Goal: Task Accomplishment & Management: Use online tool/utility

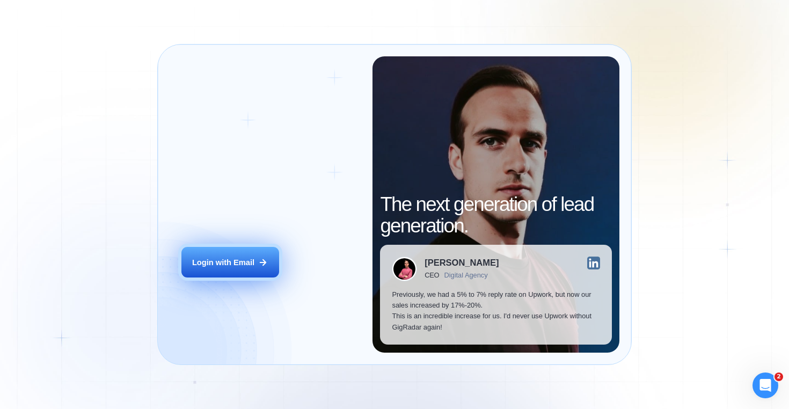
click at [246, 248] on button "Login with Email" at bounding box center [230, 262] width 98 height 31
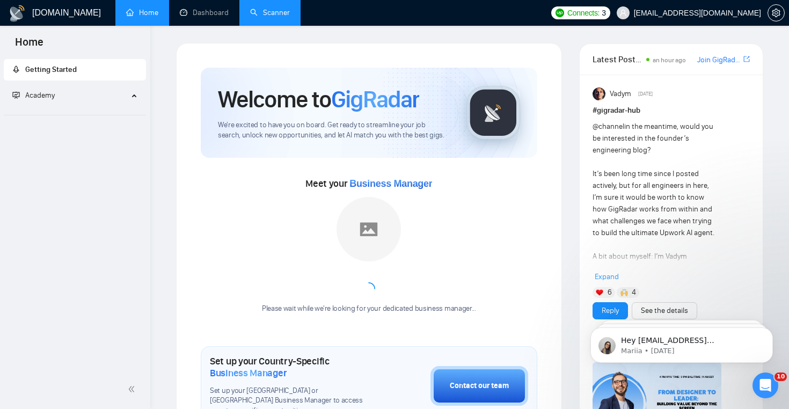
click at [279, 13] on link "Scanner" at bounding box center [270, 12] width 40 height 9
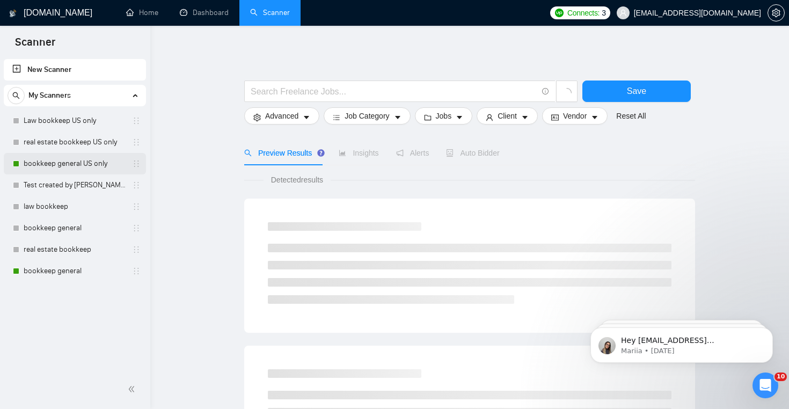
click at [82, 163] on link "bookkeep general US only" at bounding box center [75, 163] width 102 height 21
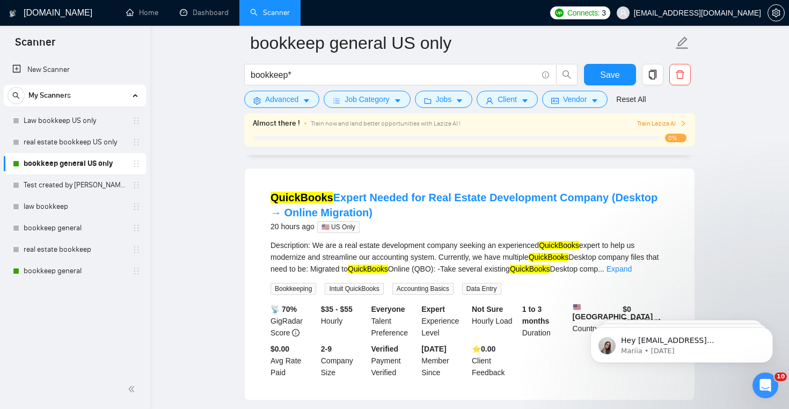
scroll to position [93, 0]
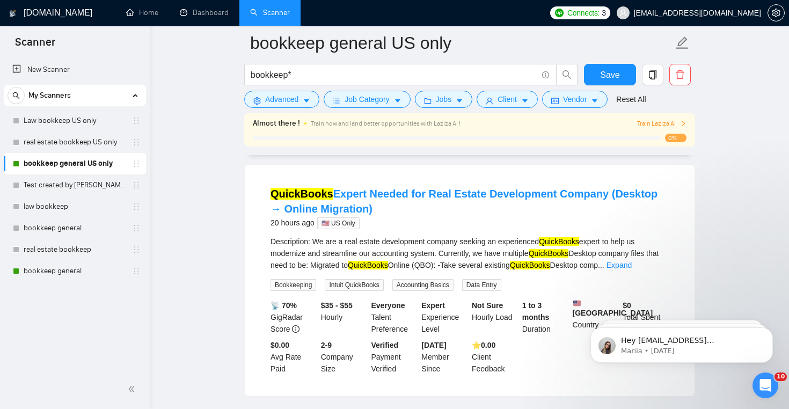
drag, startPoint x: 258, startPoint y: 197, endPoint x: 386, endPoint y: 212, distance: 128.7
click at [386, 213] on li "QuickBooks Expert Needed for Real Estate Development Company (Desktop → Online …" at bounding box center [470, 281] width 424 height 206
copy link "QuickBooks Expert Needed for Real Estate Development Company (Desktop → Online …"
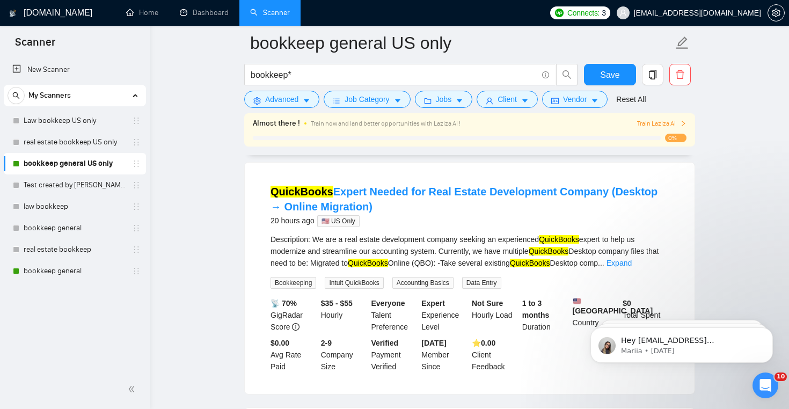
scroll to position [94, 0]
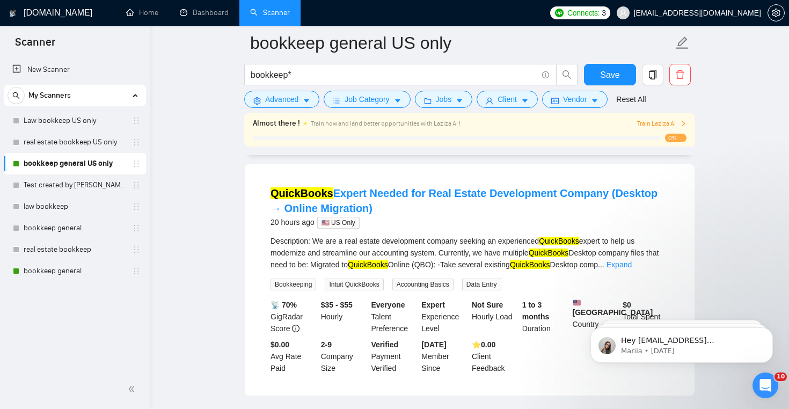
copy link "QuickBooks Expert Needed for Real Estate Development Company (Desktop → Online …"
click at [396, 197] on link "QuickBooks Expert Needed for Real Estate Development Company (Desktop → Online …" at bounding box center [464, 200] width 387 height 27
click at [386, 227] on div "20 hours ago 🇺🇸 US Only" at bounding box center [470, 222] width 398 height 13
click at [632, 264] on link "Expand" at bounding box center [619, 264] width 25 height 9
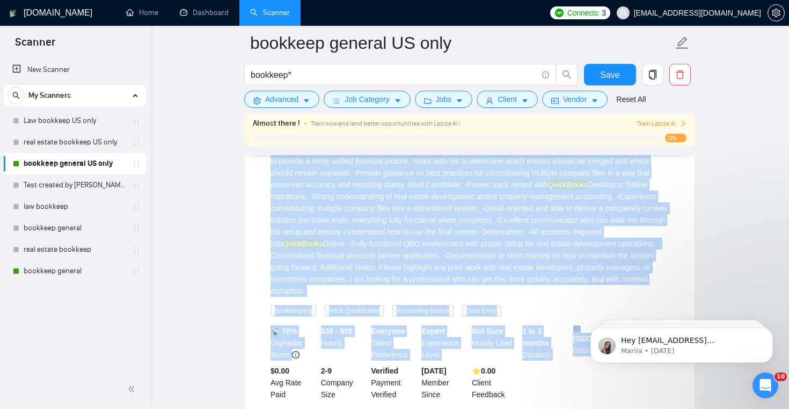
scroll to position [370, 0]
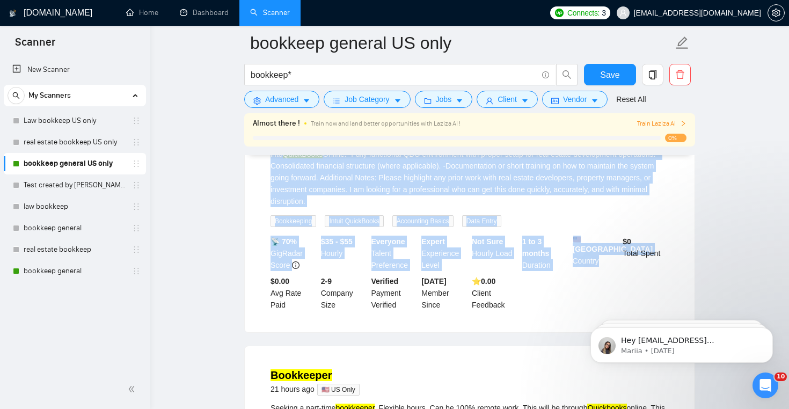
drag, startPoint x: 267, startPoint y: 181, endPoint x: 325, endPoint y: 213, distance: 66.1
click at [325, 213] on li "QuickBooks Expert Needed for Real Estate Development Company (Desktop → Online …" at bounding box center [470, 110] width 424 height 418
copy div "Description: We are a real estate development company seeking an experienced Qu…"
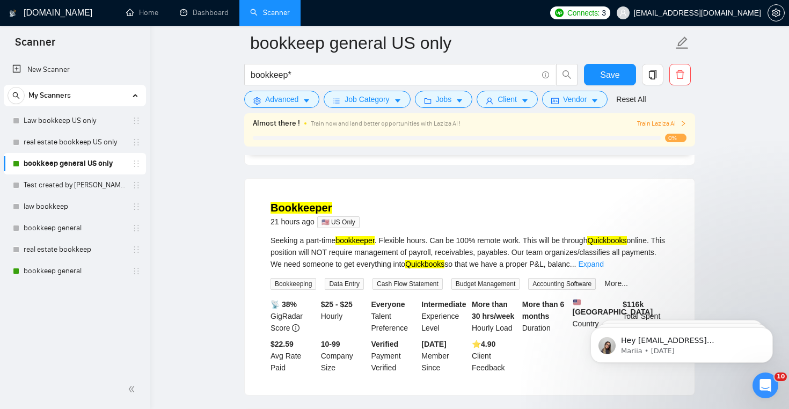
scroll to position [584, 0]
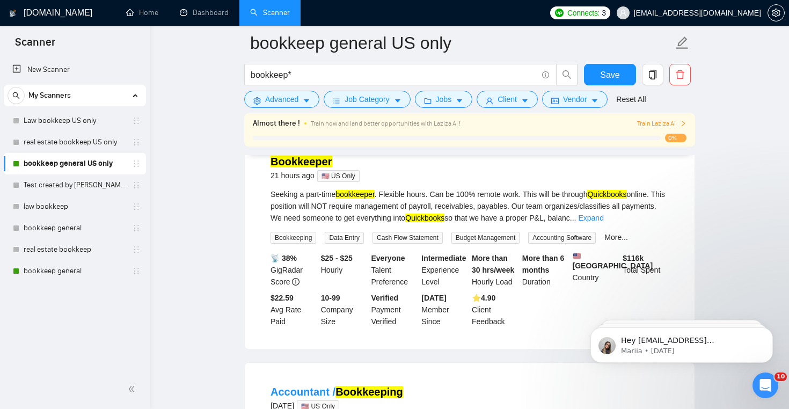
drag, startPoint x: 270, startPoint y: 180, endPoint x: 348, endPoint y: 180, distance: 77.9
click at [348, 169] on h4 "Bookkeeper" at bounding box center [317, 161] width 92 height 15
drag, startPoint x: 348, startPoint y: 180, endPoint x: 238, endPoint y: 179, distance: 110.1
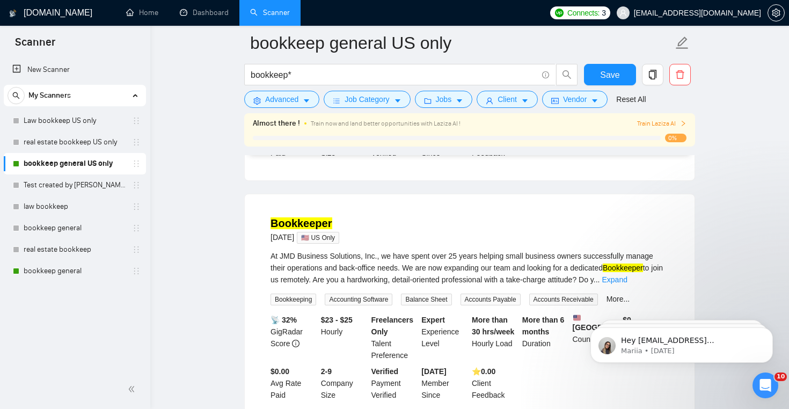
scroll to position [978, 0]
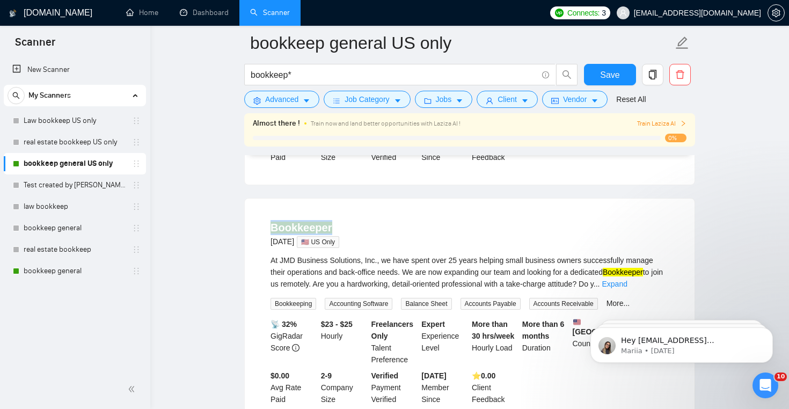
drag, startPoint x: 346, startPoint y: 253, endPoint x: 250, endPoint y: 251, distance: 95.6
click at [250, 251] on div "Bookkeeper 4 days ago 🇺🇸 US Only At JMD Business Solutions, Inc., we have spent…" at bounding box center [470, 313] width 450 height 228
copy mark "Bookkeeper"
click at [649, 310] on body "Hey info@resorsi.com, Looks like your Upwork agency Resorsi ran out of connects…" at bounding box center [682, 342] width 206 height 67
click at [644, 310] on body "Hey info@resorsi.com, Looks like your Upwork agency Resorsi ran out of connects…" at bounding box center [682, 342] width 206 height 67
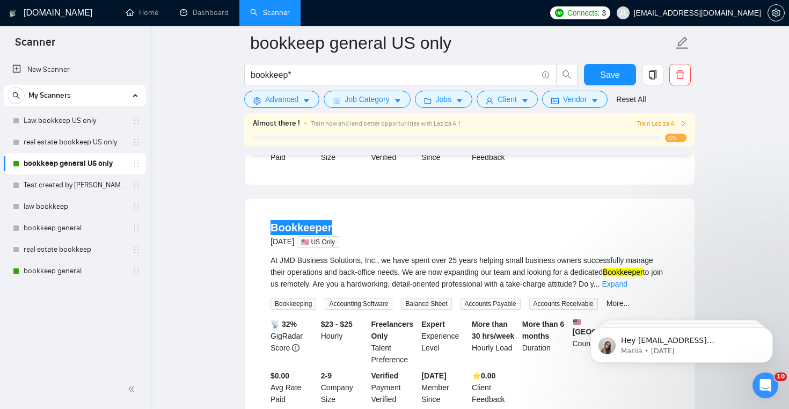
click at [647, 310] on body "Hey info@resorsi.com, Looks like your Upwork agency Resorsi ran out of connects…" at bounding box center [682, 342] width 206 height 67
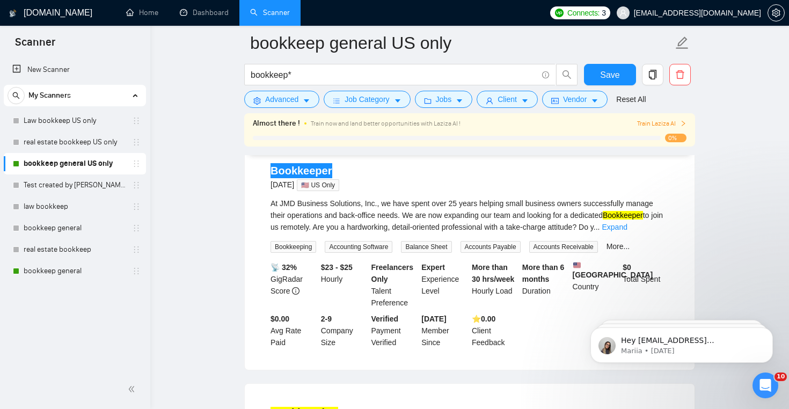
scroll to position [1054, 0]
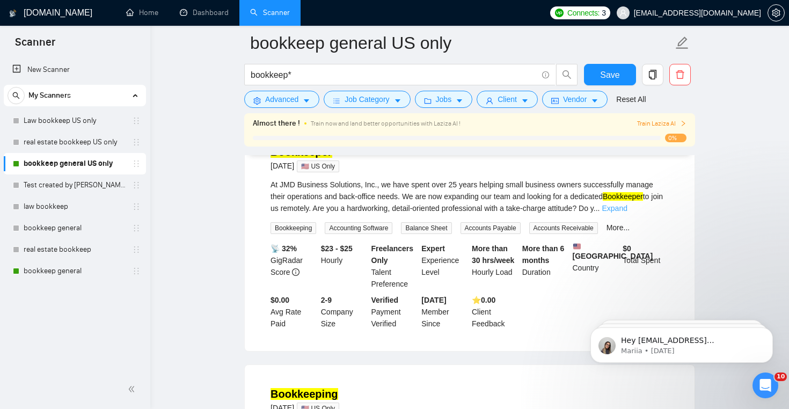
click at [627, 213] on link "Expand" at bounding box center [614, 208] width 25 height 9
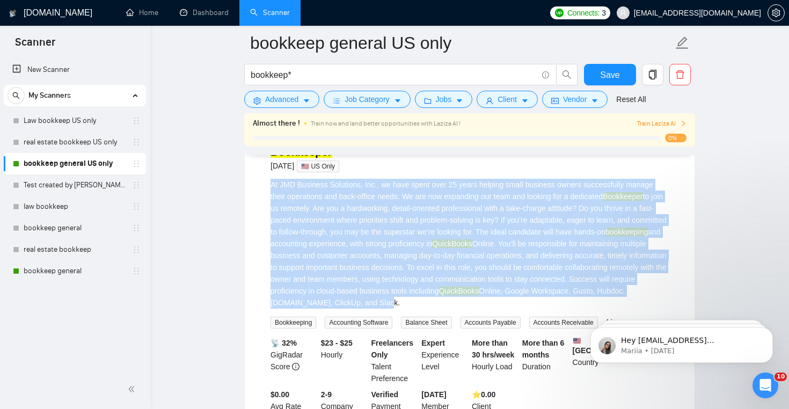
drag, startPoint x: 264, startPoint y: 208, endPoint x: 529, endPoint y: 330, distance: 291.9
click at [529, 330] on li "Bookkeeper 4 days ago 🇺🇸 US Only At JMD Business Solutions, Inc., we have spent…" at bounding box center [470, 284] width 424 height 297
copy div "At JMD Business Solutions, Inc., we have spent over 25 years helping small busi…"
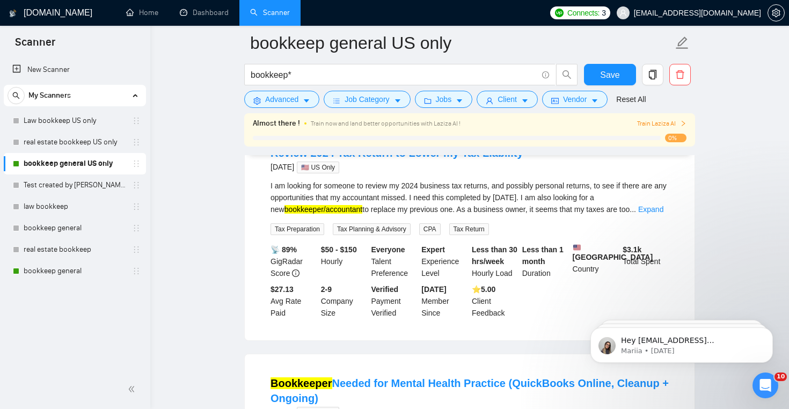
scroll to position [1664, 0]
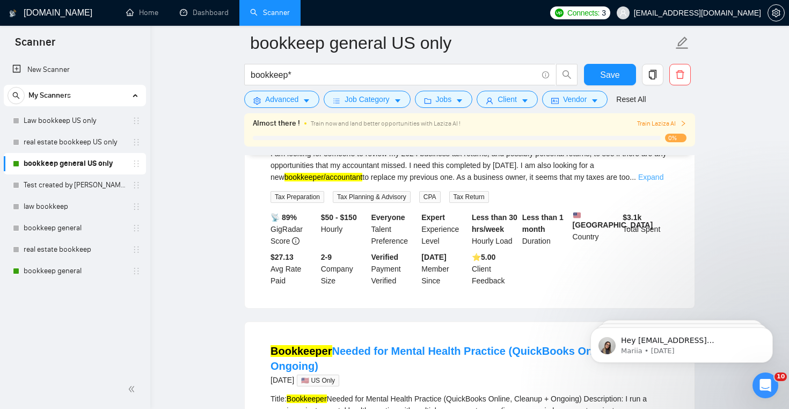
click at [651, 181] on link "Expand" at bounding box center [650, 177] width 25 height 9
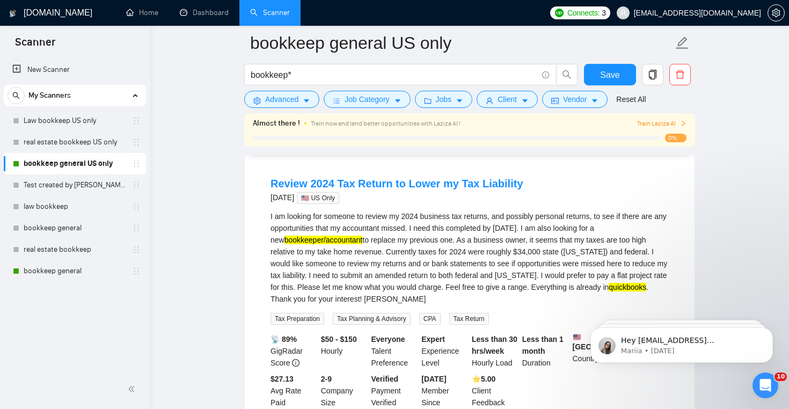
scroll to position [1600, 0]
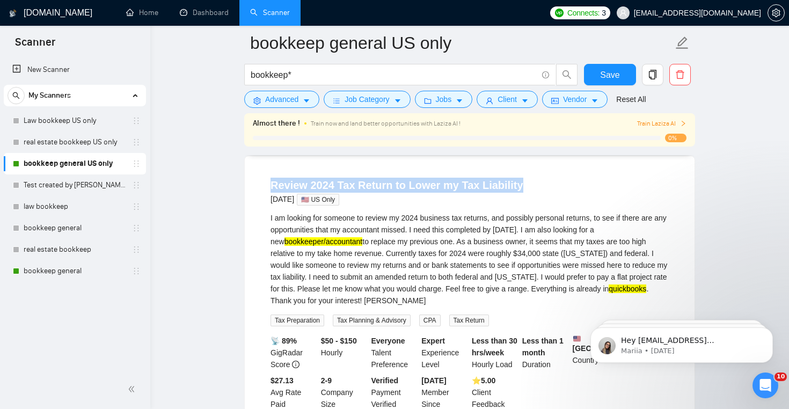
drag, startPoint x: 239, startPoint y: 202, endPoint x: 538, endPoint y: 203, distance: 299.1
copy link "Review 2024 Tax Return to Lower my Tax Liability"
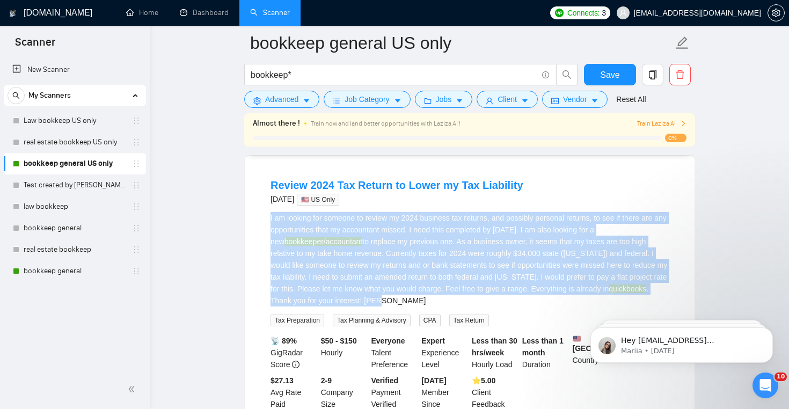
drag, startPoint x: 260, startPoint y: 238, endPoint x: 547, endPoint y: 324, distance: 299.3
click at [547, 324] on li "Review 2024 Tax Return to Lower my Tax Liability 5 days ago 🇺🇸 US Only I am loo…" at bounding box center [470, 294] width 424 height 250
copy div "I am looking for someone to review my 2024 business tax returns, and possibly p…"
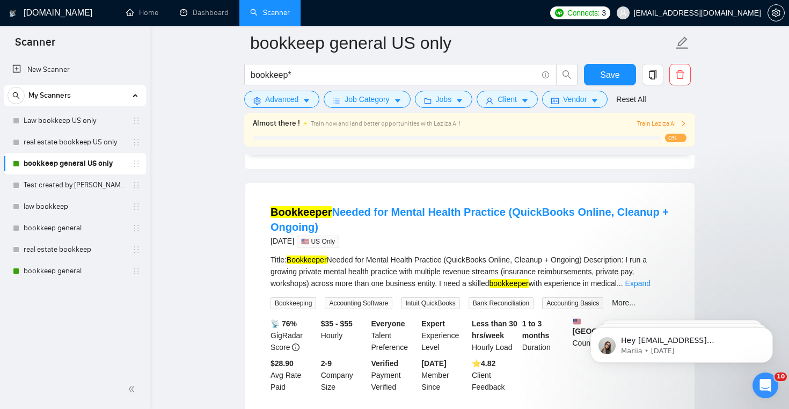
scroll to position [1908, 0]
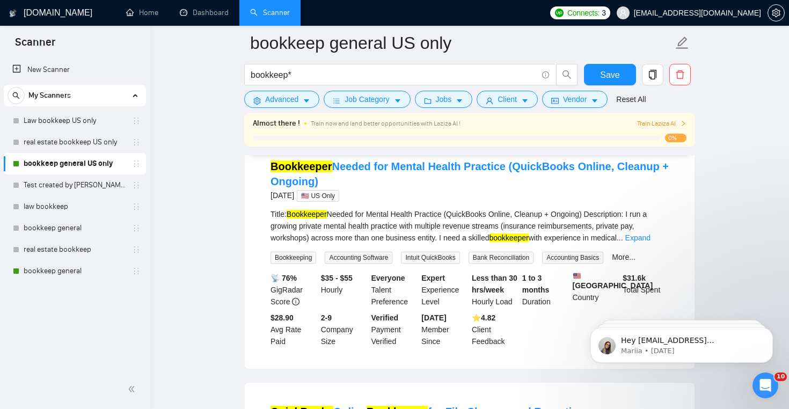
drag, startPoint x: 265, startPoint y: 190, endPoint x: 363, endPoint y: 214, distance: 100.7
click at [363, 214] on li "Bookkeeper Needed for Mental Health Practice (QuickBooks Online, Cleanup + Ongo…" at bounding box center [470, 253] width 424 height 206
copy link "Bookkeeper Needed for Mental Health Practice (QuickBooks Online, Cleanup + Ongo…"
click at [651, 242] on link "Expand" at bounding box center [638, 238] width 25 height 9
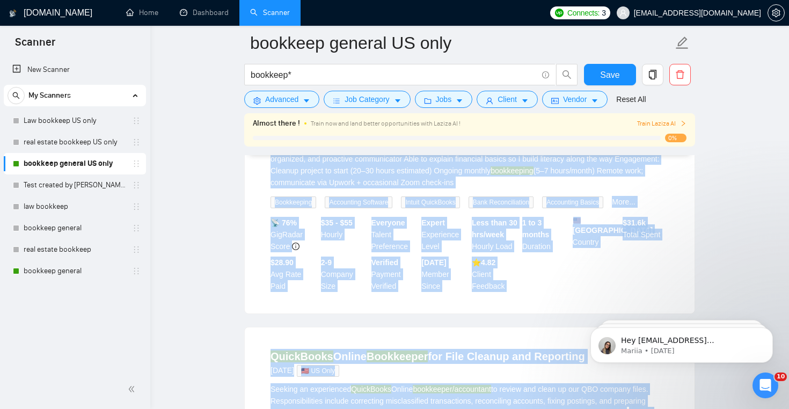
scroll to position [2160, 0]
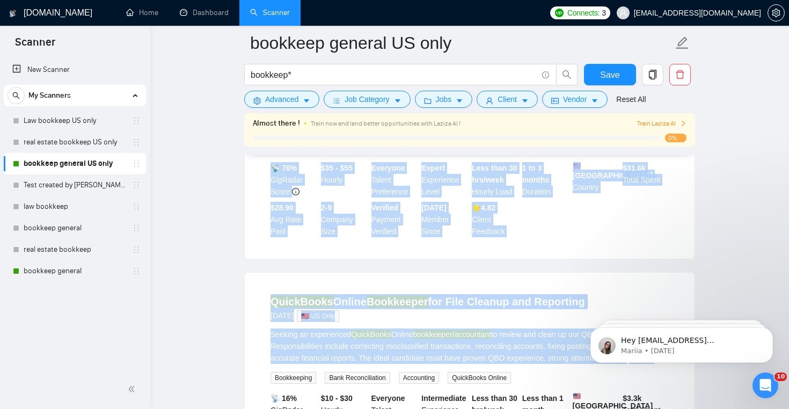
drag, startPoint x: 265, startPoint y: 242, endPoint x: 545, endPoint y: 157, distance: 292.9
click at [545, 157] on li "Bookkeeper Needed for Mental Health Practice (QuickBooks Online, Cleanup + Ongo…" at bounding box center [470, 72] width 424 height 347
copy div "Title: Bookkeeper Needed for Mental Health Practice (QuickBooks Online, Cleanup…"
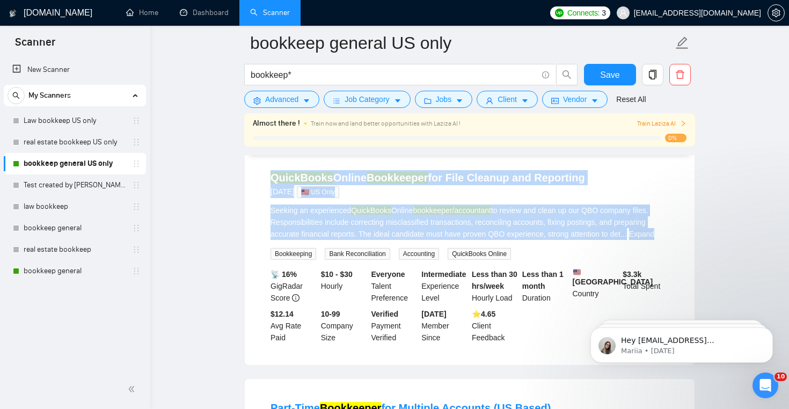
scroll to position [2285, 0]
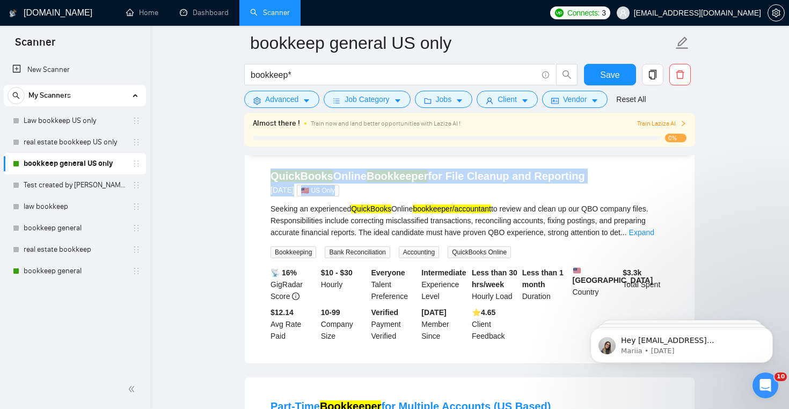
drag, startPoint x: 277, startPoint y: 212, endPoint x: 649, endPoint y: 201, distance: 371.7
click at [649, 201] on div "QuickBooks Online Bookkeeper for File Cleanup and Reporting 5 days ago 🇺🇸 US On…" at bounding box center [470, 255] width 450 height 216
click at [260, 211] on li "QuickBooks Online Bookkeeper for File Cleanup and Reporting 5 days ago 🇺🇸 US On…" at bounding box center [470, 255] width 424 height 191
drag, startPoint x: 260, startPoint y: 211, endPoint x: 582, endPoint y: 212, distance: 321.1
click at [582, 212] on li "QuickBooks Online Bookkeeper for File Cleanup and Reporting 5 days ago 🇺🇸 US On…" at bounding box center [470, 255] width 424 height 191
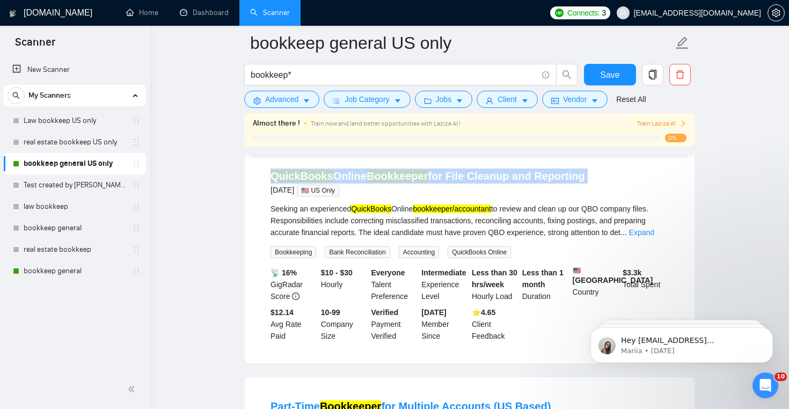
copy link "QuickBooks Online Bookkeeper for File Cleanup and Reporting"
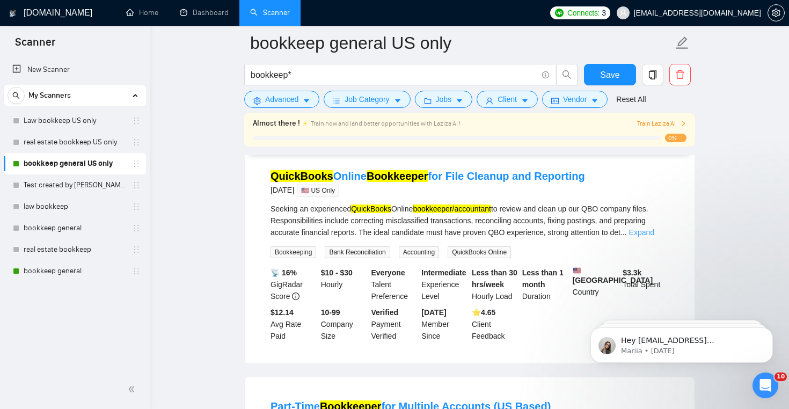
click at [655, 237] on link "Expand" at bounding box center [641, 232] width 25 height 9
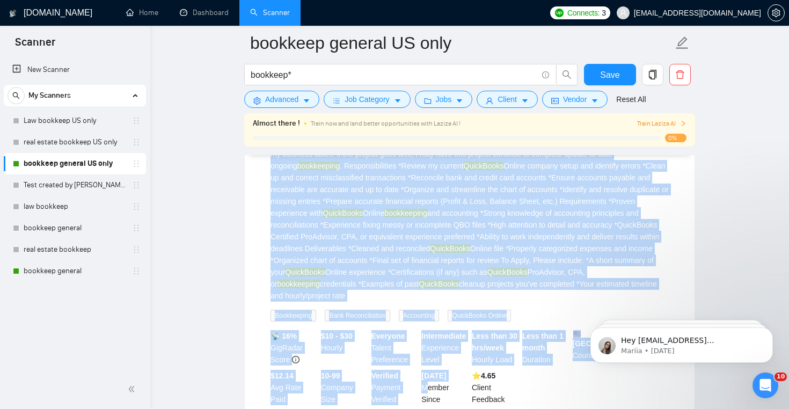
scroll to position [2443, 0]
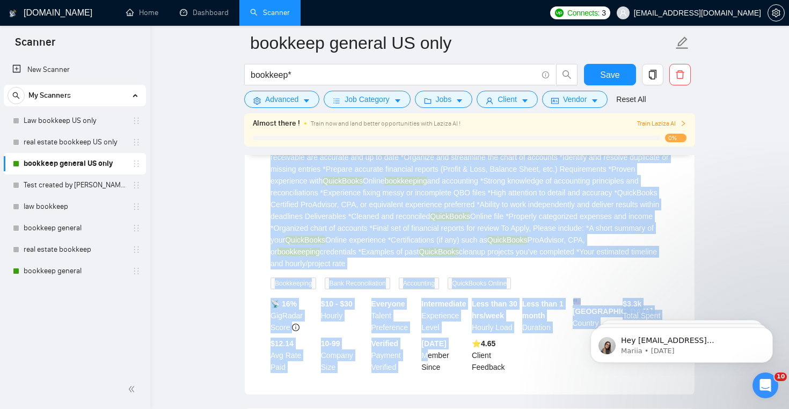
drag, startPoint x: 264, startPoint y: 245, endPoint x: 481, endPoint y: 299, distance: 223.5
click at [481, 299] on li "QuickBooks Online Bookkeeper for File Cleanup and Reporting 5 days ago 🇺🇸 US On…" at bounding box center [470, 192] width 424 height 380
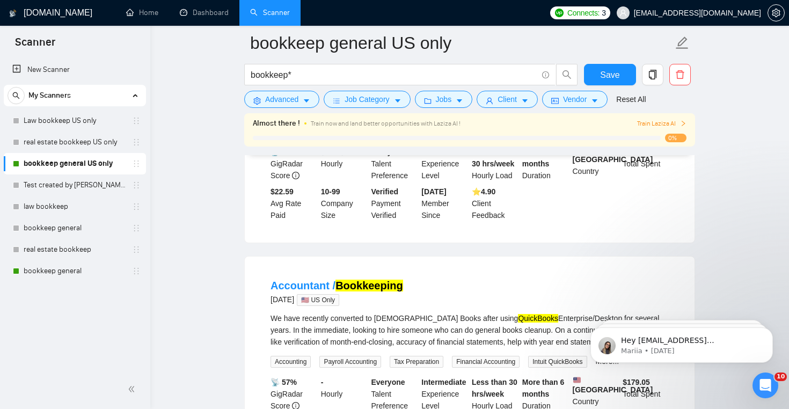
scroll to position [0, 0]
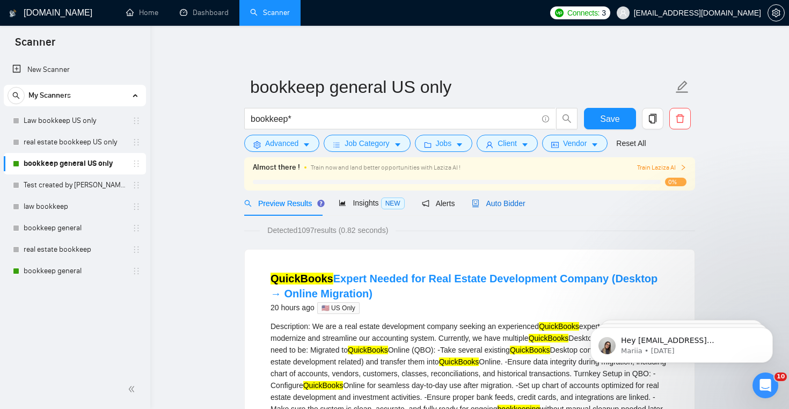
click at [503, 198] on div "Auto Bidder" at bounding box center [498, 204] width 53 height 12
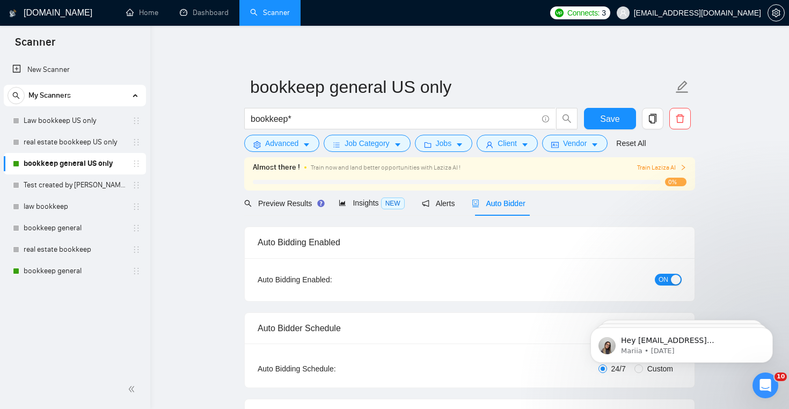
checkbox input "true"
click at [82, 273] on link "bookkeep general" at bounding box center [75, 270] width 102 height 21
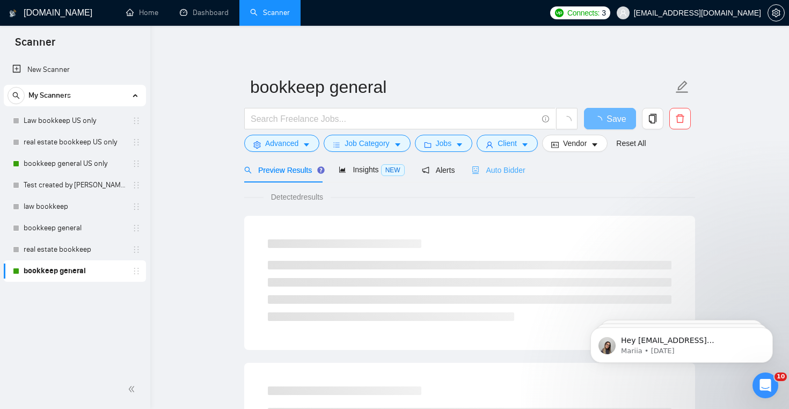
click at [512, 163] on div "Auto Bidder" at bounding box center [498, 169] width 53 height 25
